Goal: Find specific page/section: Find specific page/section

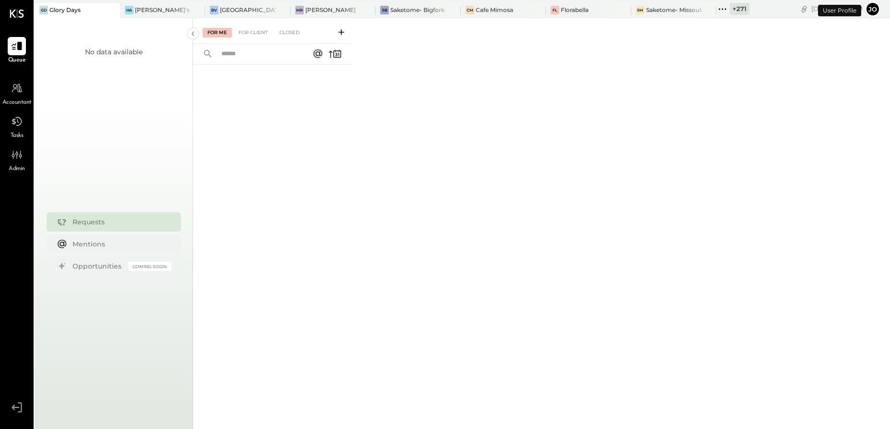
click at [874, 12] on button "Jo" at bounding box center [872, 8] width 15 height 15
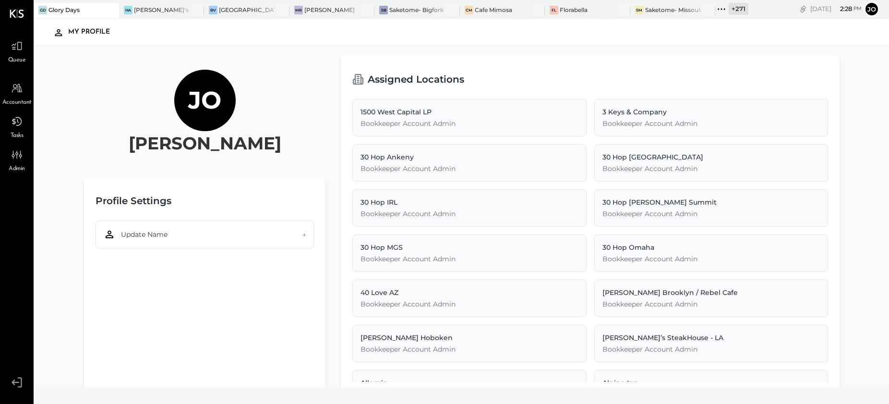
click at [72, 9] on div "Glory Days" at bounding box center [63, 10] width 31 height 8
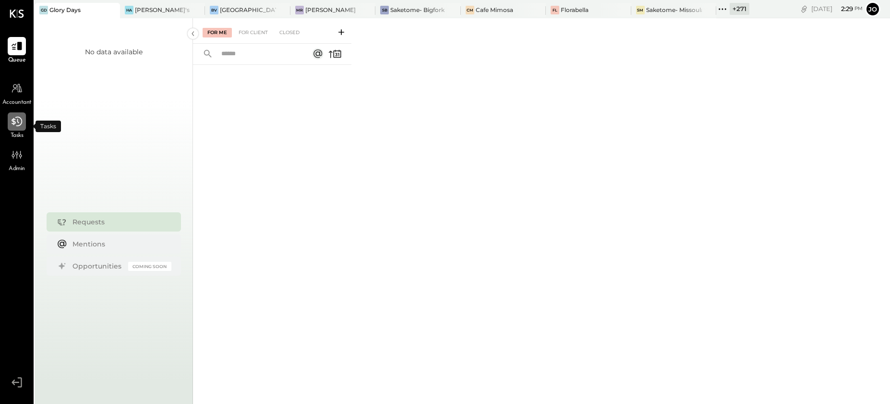
click at [15, 123] on icon at bounding box center [17, 122] width 11 height 10
